Goal: Transaction & Acquisition: Purchase product/service

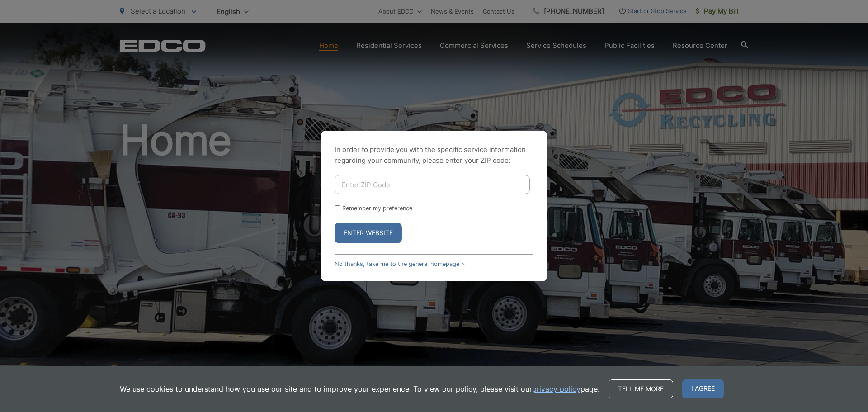
click at [376, 187] on input "Enter ZIP Code" at bounding box center [431, 184] width 195 height 19
type input "91902"
click at [378, 235] on button "Enter Website" at bounding box center [367, 232] width 67 height 21
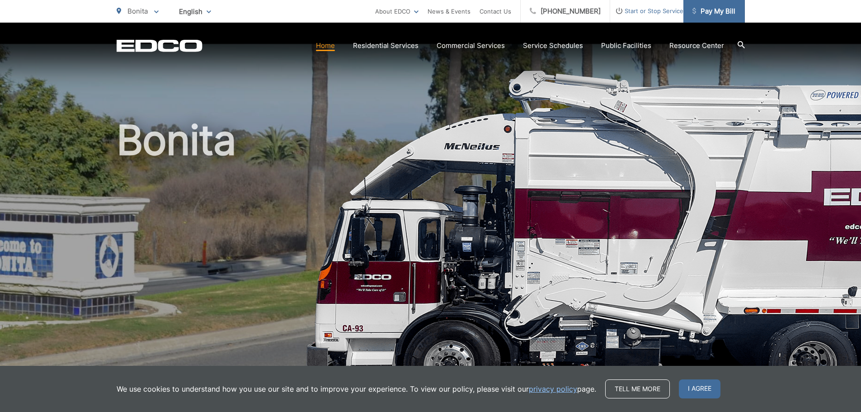
click at [713, 11] on span "Pay My Bill" at bounding box center [713, 11] width 43 height 11
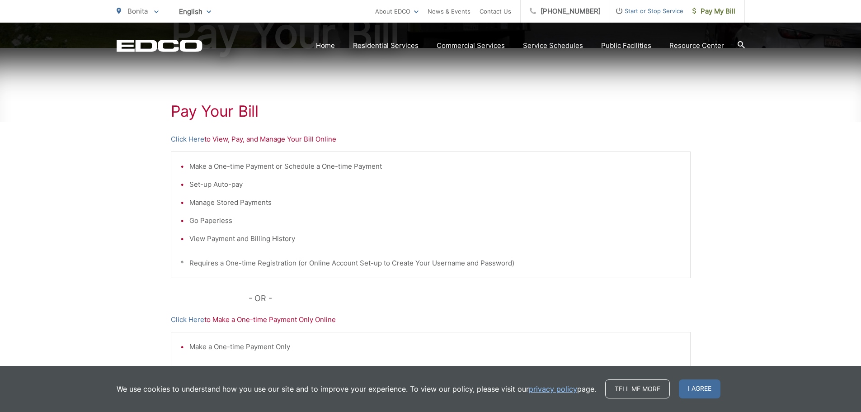
scroll to position [136, 0]
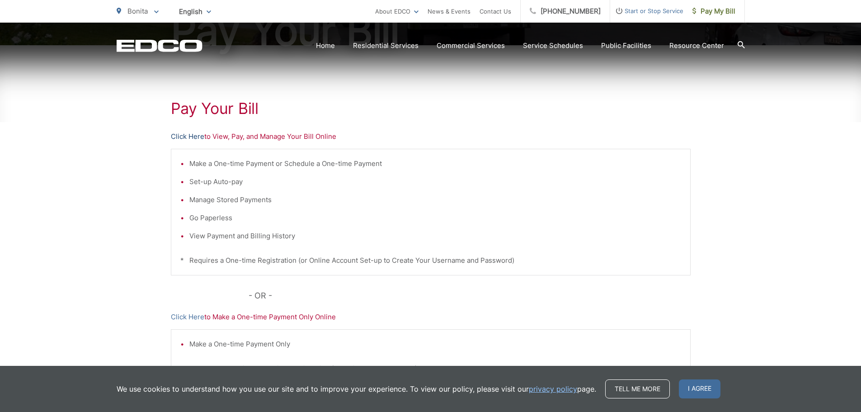
click at [187, 136] on link "Click Here" at bounding box center [187, 136] width 33 height 11
click at [190, 317] on link "Click Here" at bounding box center [187, 316] width 33 height 11
